Goal: Information Seeking & Learning: Check status

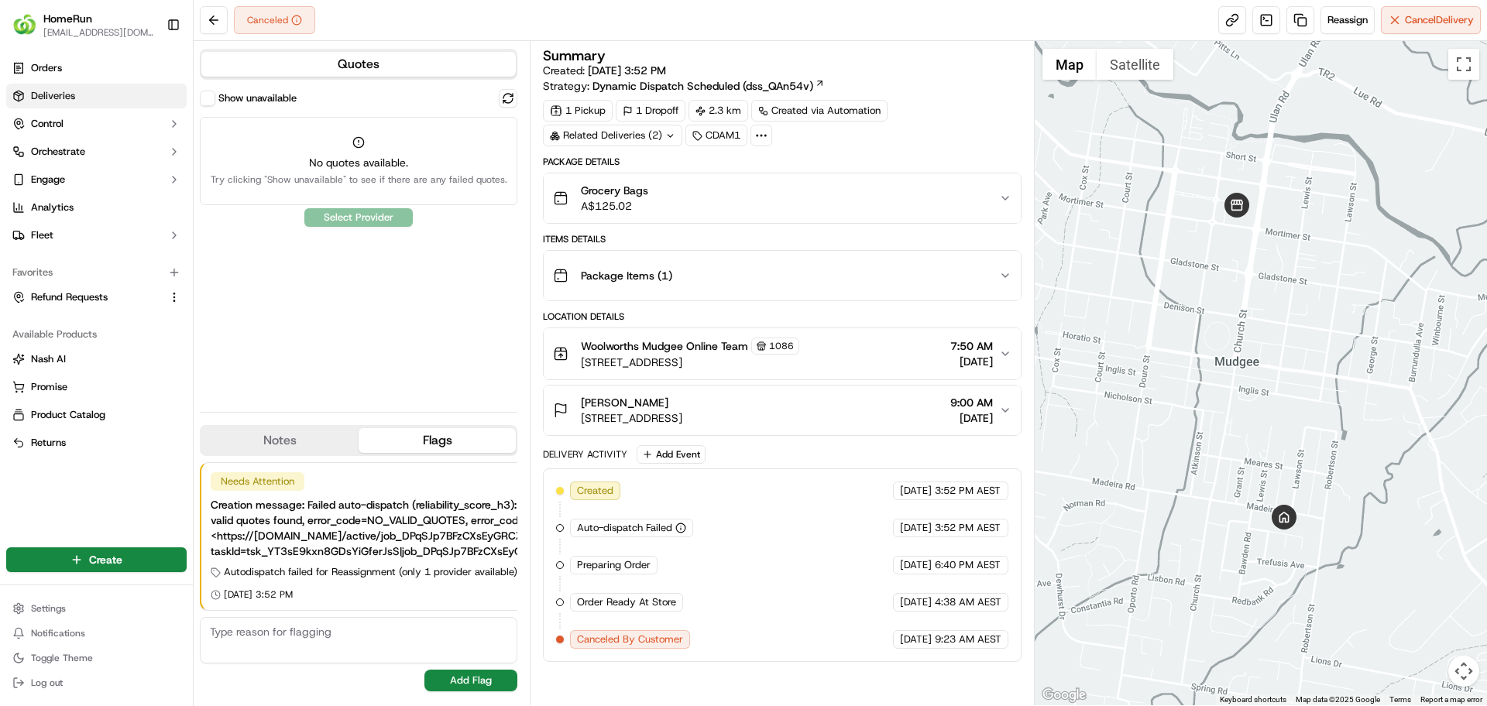
click at [63, 95] on span "Deliveries" at bounding box center [53, 96] width 44 height 14
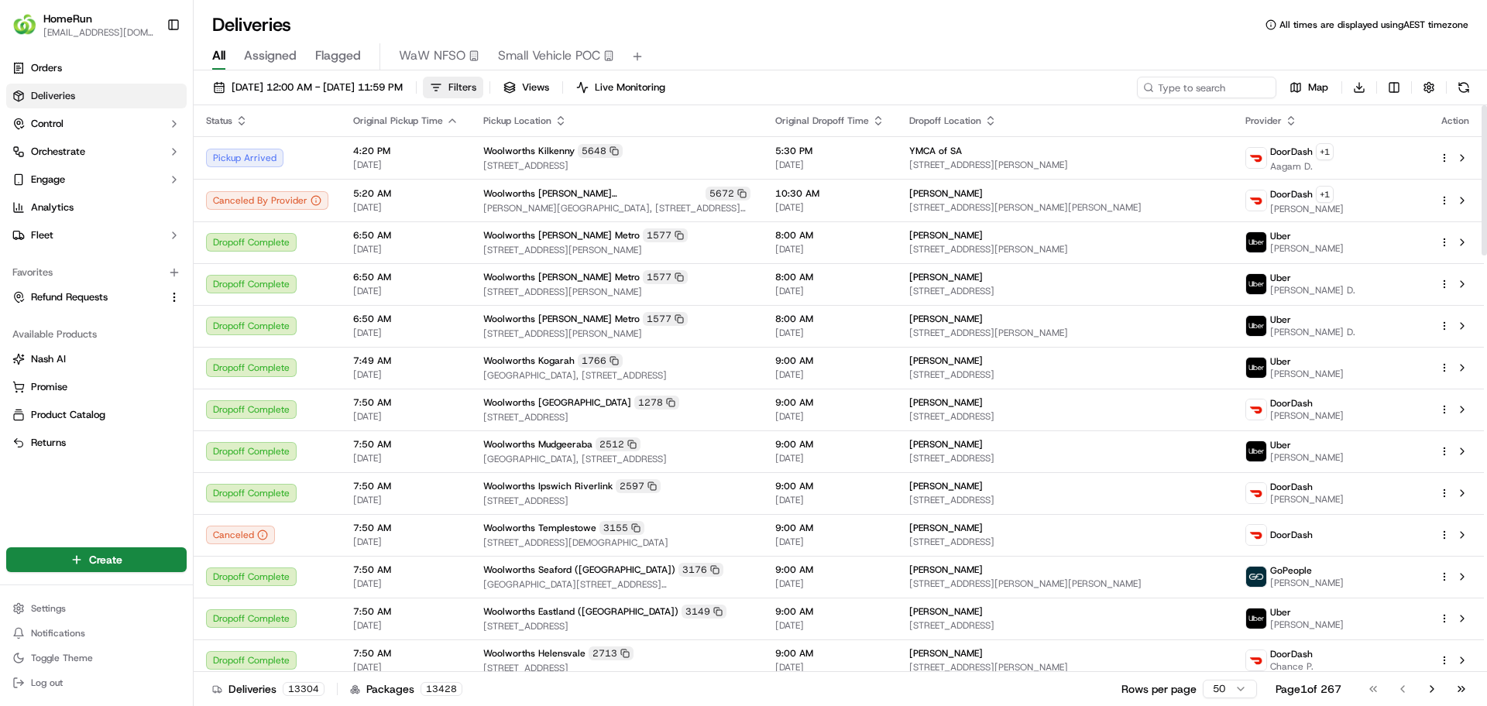
click at [483, 91] on button "Filters" at bounding box center [453, 88] width 60 height 22
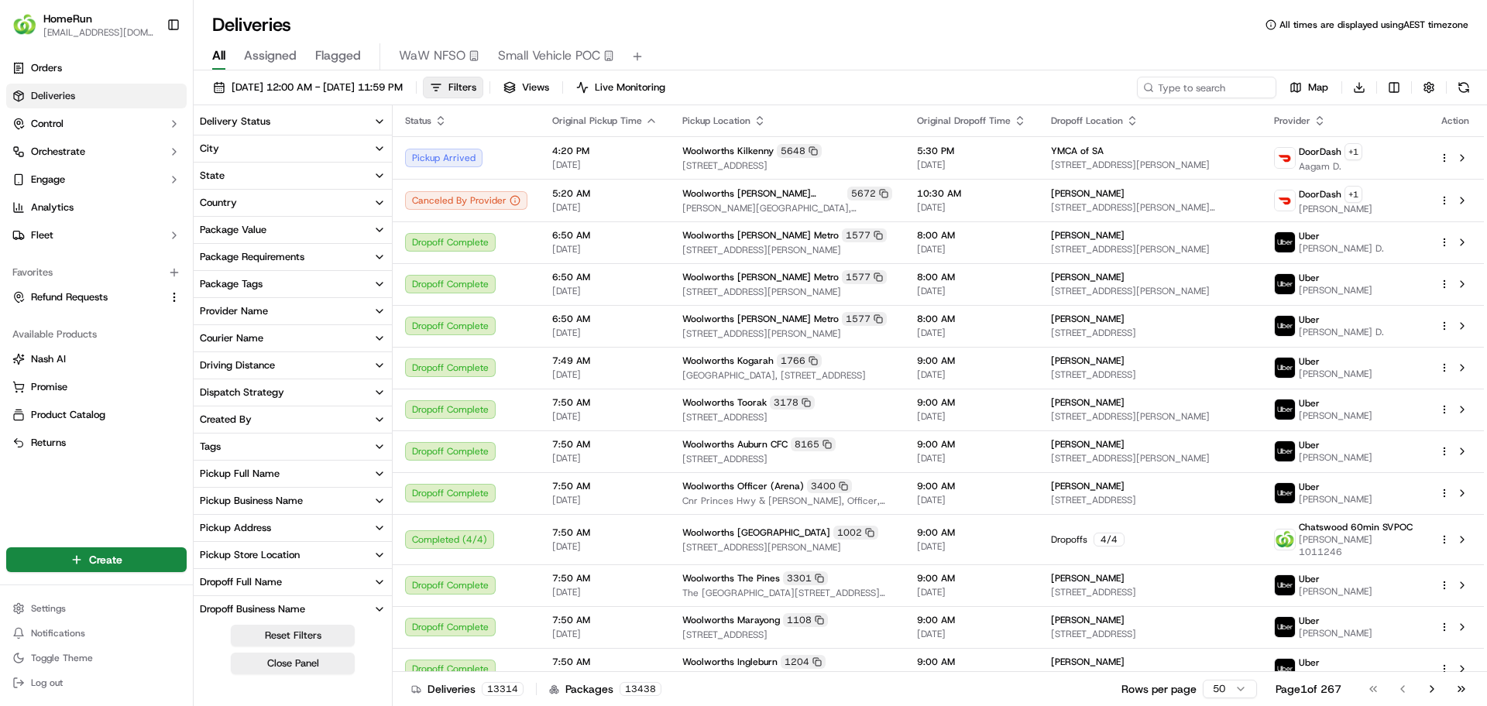
click at [344, 503] on button "Pickup Business Name" at bounding box center [293, 501] width 198 height 26
click at [291, 530] on div "[GEOGRAPHIC_DATA] Northbridge [GEOGRAPHIC_DATA] [GEOGRAPHIC_DATA]" at bounding box center [288, 536] width 160 height 22
click at [338, 539] on input at bounding box center [301, 529] width 167 height 25
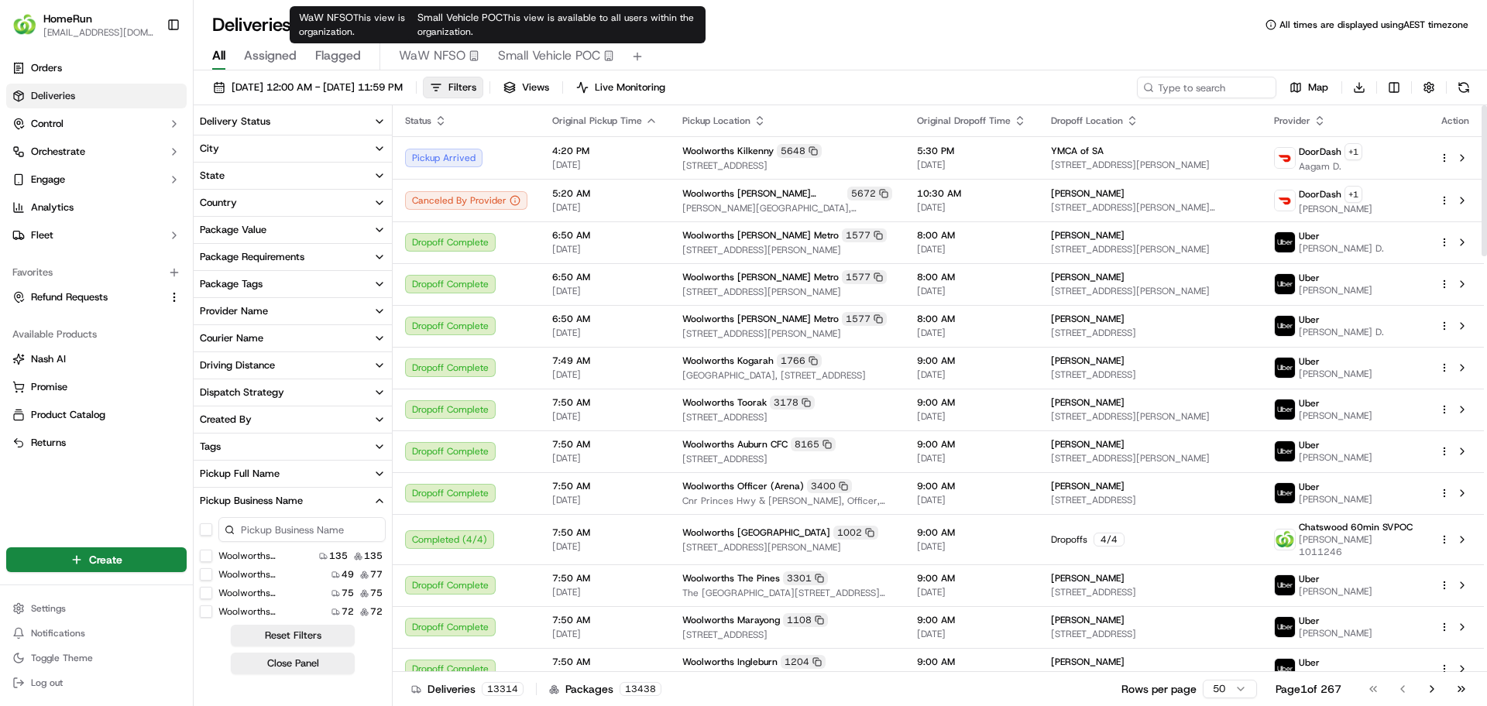
click at [524, 60] on span "Small Vehicle POC" at bounding box center [549, 55] width 102 height 19
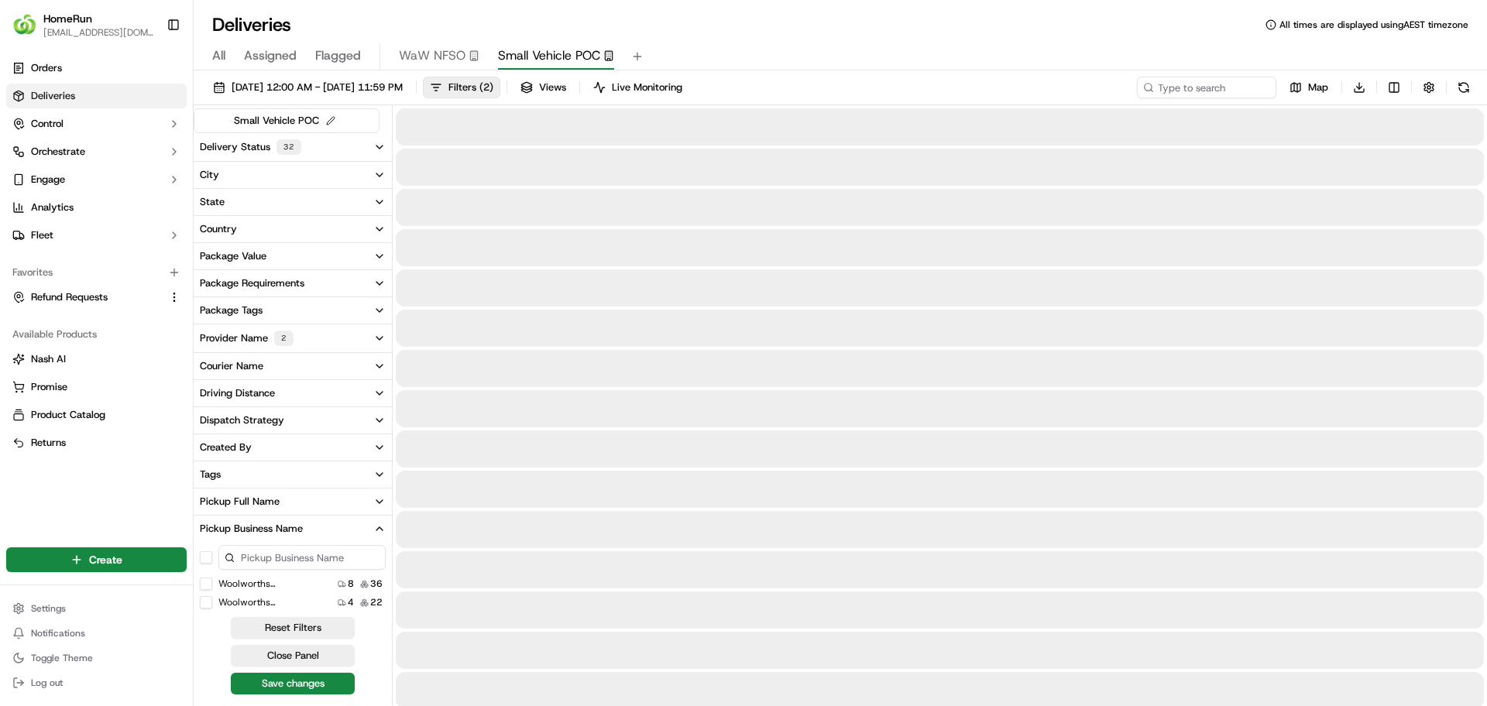
click at [286, 552] on input at bounding box center [301, 557] width 167 height 25
click at [304, 555] on input "[PERSON_NAME]" at bounding box center [301, 557] width 167 height 25
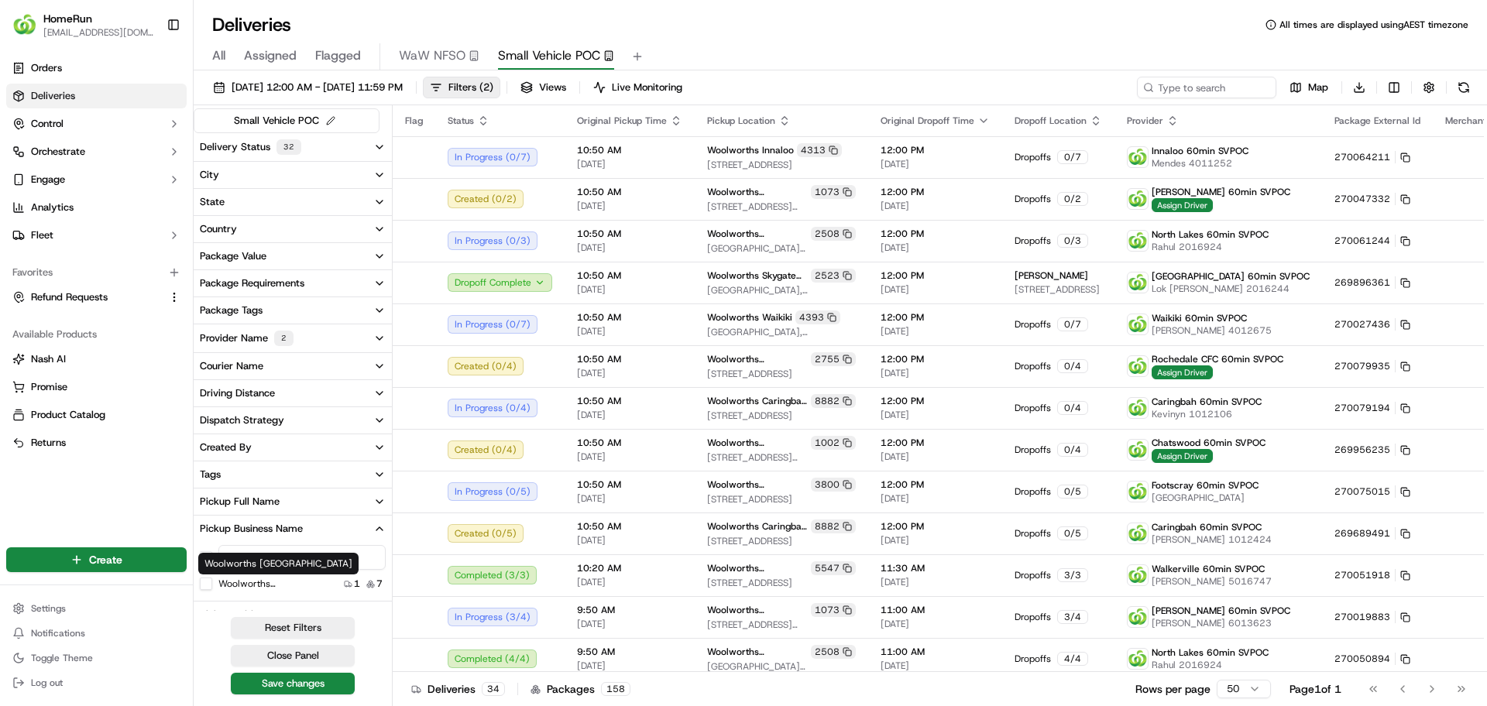
type input "[PERSON_NAME]"
click at [262, 582] on label "Woolworths [GEOGRAPHIC_DATA]" at bounding box center [267, 584] width 99 height 12
click at [212, 582] on Park "Woolworths [GEOGRAPHIC_DATA]" at bounding box center [206, 584] width 12 height 12
